Goal: Task Accomplishment & Management: Complete application form

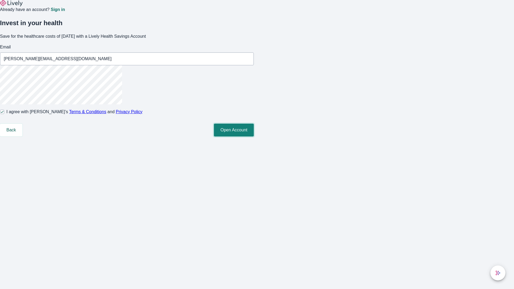
click at [254, 137] on button "Open Account" at bounding box center [234, 130] width 40 height 13
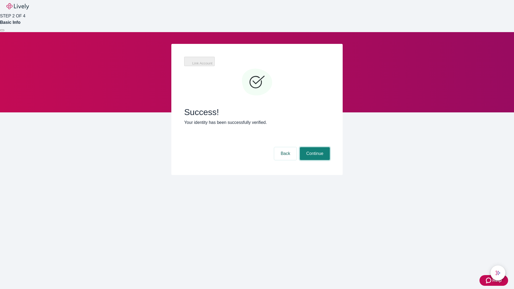
click at [314, 147] on button "Continue" at bounding box center [315, 153] width 30 height 13
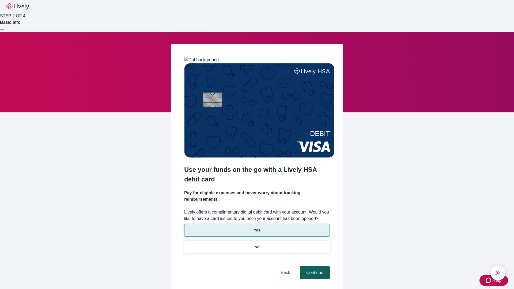
click at [257, 228] on p "Yes" at bounding box center [257, 231] width 6 height 6
click at [314, 266] on button "Continue" at bounding box center [315, 272] width 30 height 13
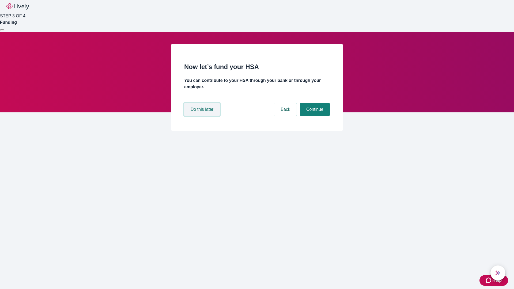
click at [203, 116] on button "Do this later" at bounding box center [202, 109] width 36 height 13
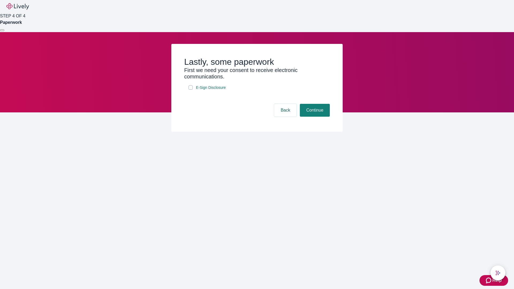
click at [191, 90] on input "E-Sign Disclosure" at bounding box center [190, 87] width 4 height 4
checkbox input "true"
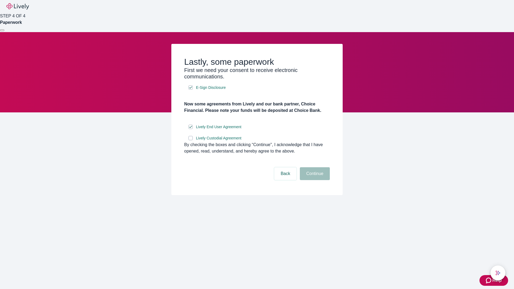
click at [191, 140] on input "Lively Custodial Agreement" at bounding box center [190, 138] width 4 height 4
checkbox input "true"
click at [314, 180] on button "Continue" at bounding box center [315, 173] width 30 height 13
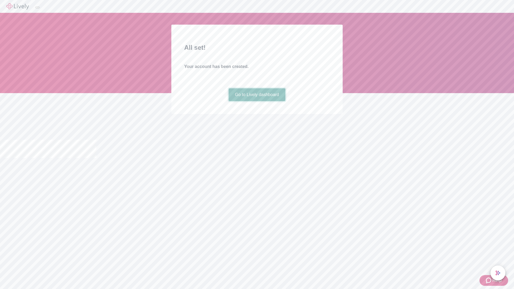
click at [257, 101] on link "Go to Lively dashboard" at bounding box center [257, 94] width 57 height 13
